Goal: Transaction & Acquisition: Purchase product/service

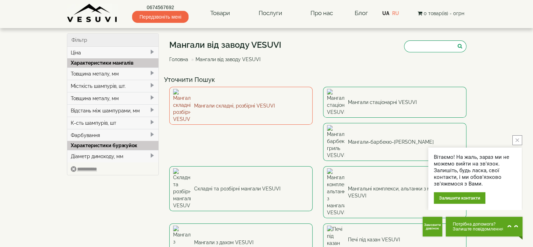
click at [220, 97] on link "Мангали складні, розбірні VESUVI" at bounding box center [240, 106] width 143 height 38
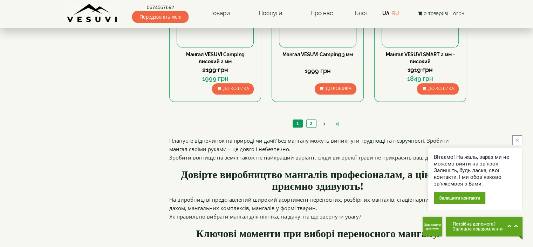
scroll to position [736, 0]
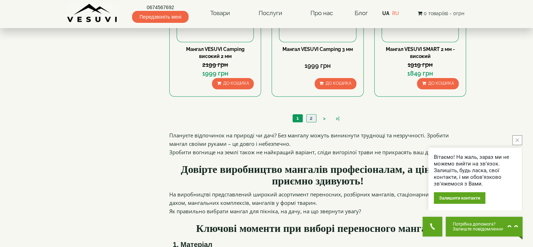
click at [312, 117] on link "2" at bounding box center [311, 117] width 10 height 7
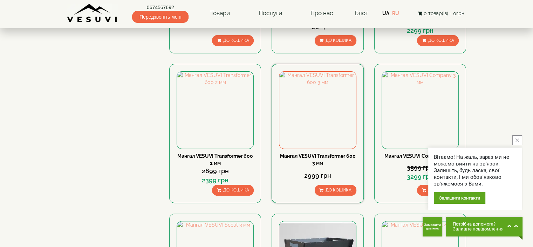
scroll to position [210, 0]
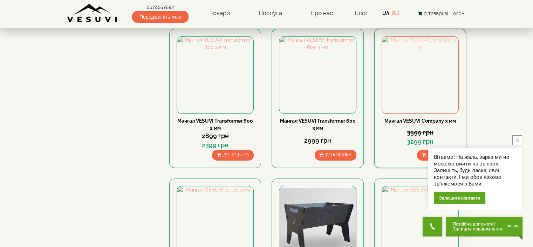
click at [424, 72] on img at bounding box center [420, 74] width 76 height 76
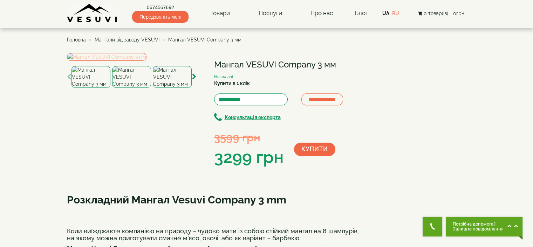
click at [125, 61] on img at bounding box center [107, 57] width 80 height 8
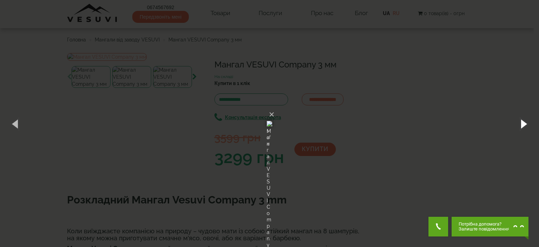
click at [524, 123] on button "button" at bounding box center [523, 123] width 32 height 39
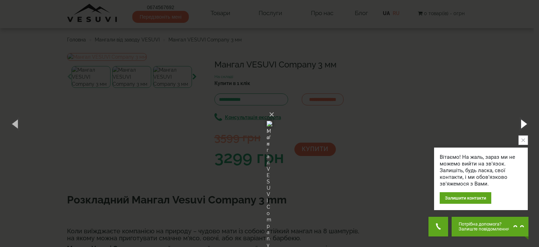
click at [524, 123] on button "button" at bounding box center [523, 123] width 32 height 39
click at [274, 107] on button "×" at bounding box center [272, 114] width 6 height 15
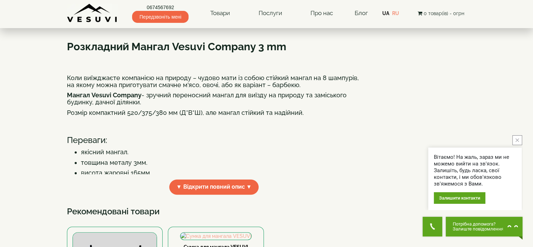
scroll to position [175, 0]
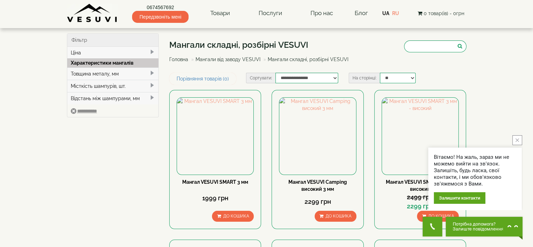
click at [152, 73] on span at bounding box center [152, 73] width 6 height 6
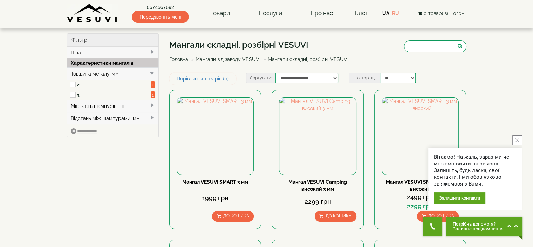
click at [91, 14] on img at bounding box center [92, 13] width 51 height 19
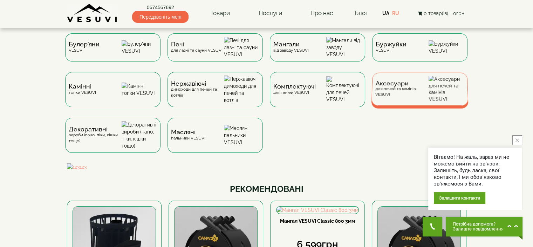
click at [391, 86] on span "Аксесуари" at bounding box center [402, 83] width 53 height 5
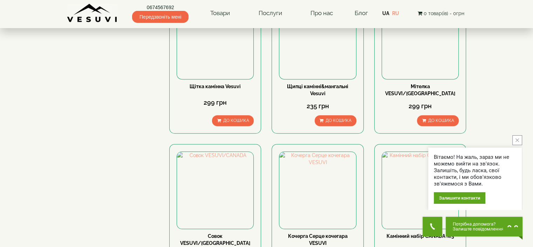
scroll to position [386, 0]
